Goal: Task Accomplishment & Management: Use online tool/utility

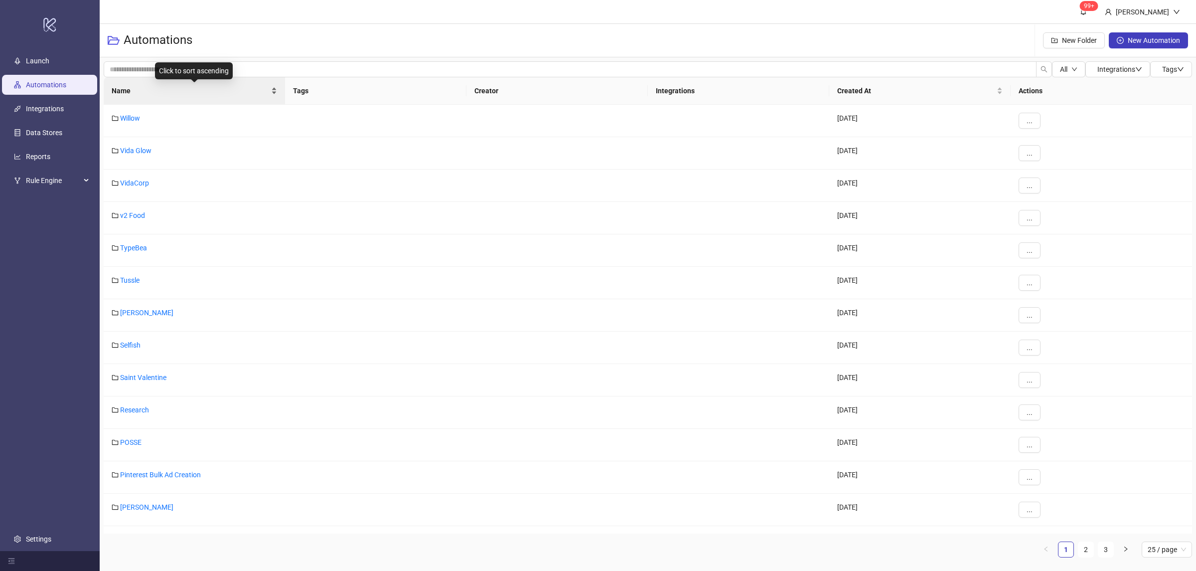
click at [275, 96] on div "Name" at bounding box center [194, 90] width 165 height 11
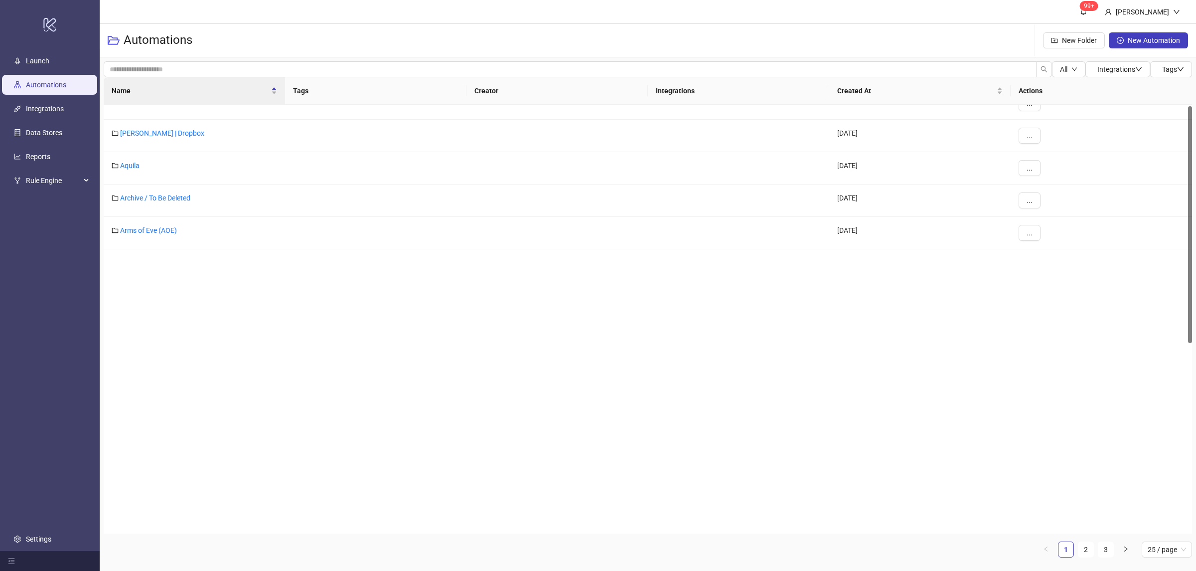
scroll to position [387, 0]
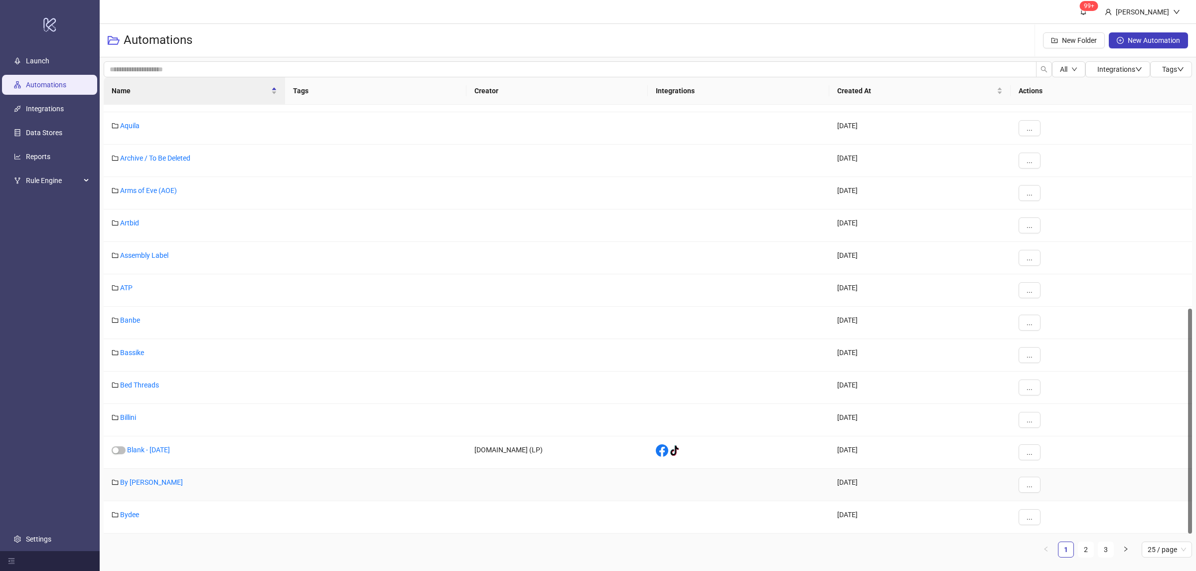
drag, startPoint x: 137, startPoint y: 484, endPoint x: 143, endPoint y: 485, distance: 6.6
click at [136, 484] on link "By [PERSON_NAME]" at bounding box center [151, 482] width 63 height 8
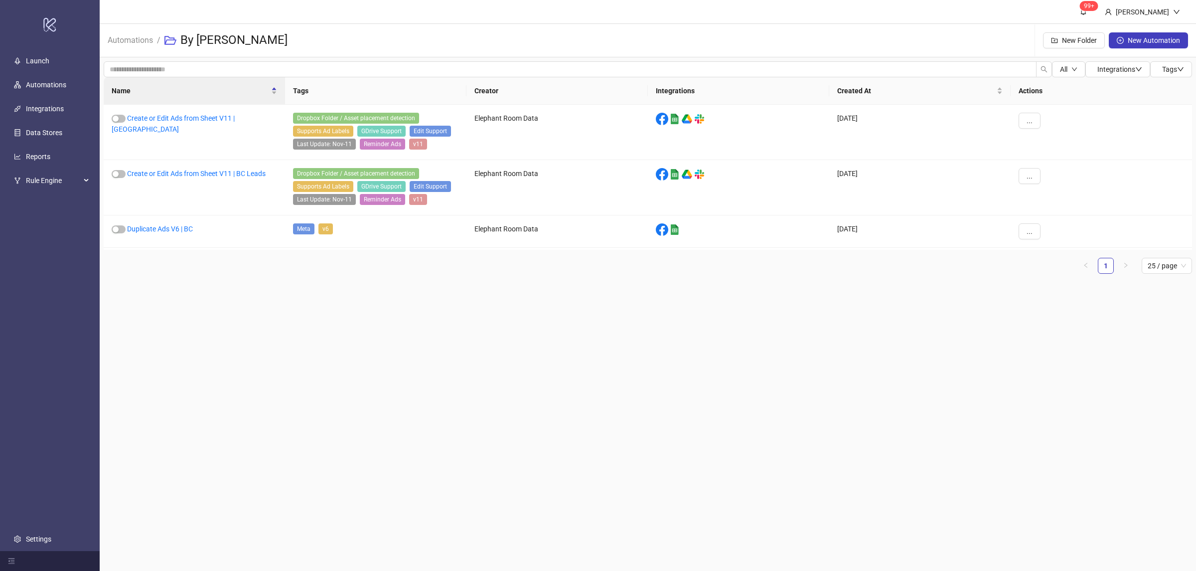
drag, startPoint x: 216, startPoint y: 361, endPoint x: 233, endPoint y: 358, distance: 17.2
click at [217, 361] on main "99+ [PERSON_NAME] Automations / By [PERSON_NAME] Folder New Automation All Inte…" at bounding box center [648, 285] width 1096 height 571
click at [295, 366] on main "99+ [PERSON_NAME] Automations / By [PERSON_NAME] Folder New Automation All Inte…" at bounding box center [648, 285] width 1096 height 571
click at [305, 362] on main "99+ [PERSON_NAME] Automations / By [PERSON_NAME] Folder New Automation All Inte…" at bounding box center [648, 285] width 1096 height 571
click at [243, 174] on link "Create or Edit Ads from Sheet V11 | BC Leads" at bounding box center [196, 173] width 139 height 8
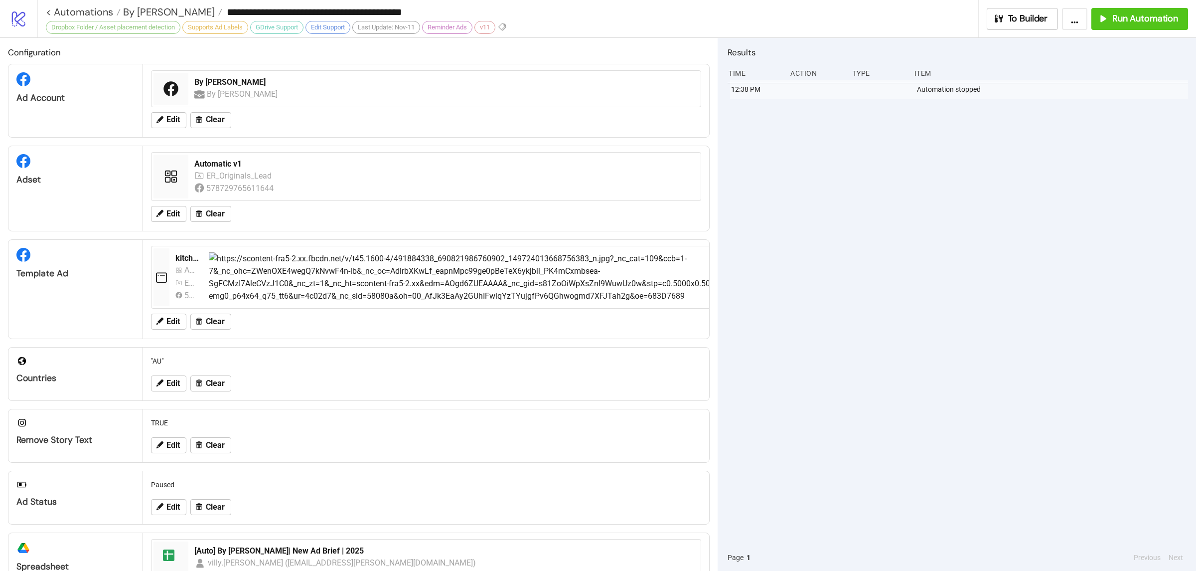
click at [873, 194] on div "12:38 PM Automation stopped" at bounding box center [957, 312] width 460 height 464
click at [816, 251] on div "12:38 PM Automation stopped" at bounding box center [957, 312] width 460 height 464
click at [1119, 26] on button "Run Automation" at bounding box center [1139, 19] width 97 height 22
